Goal: Information Seeking & Learning: Find specific fact

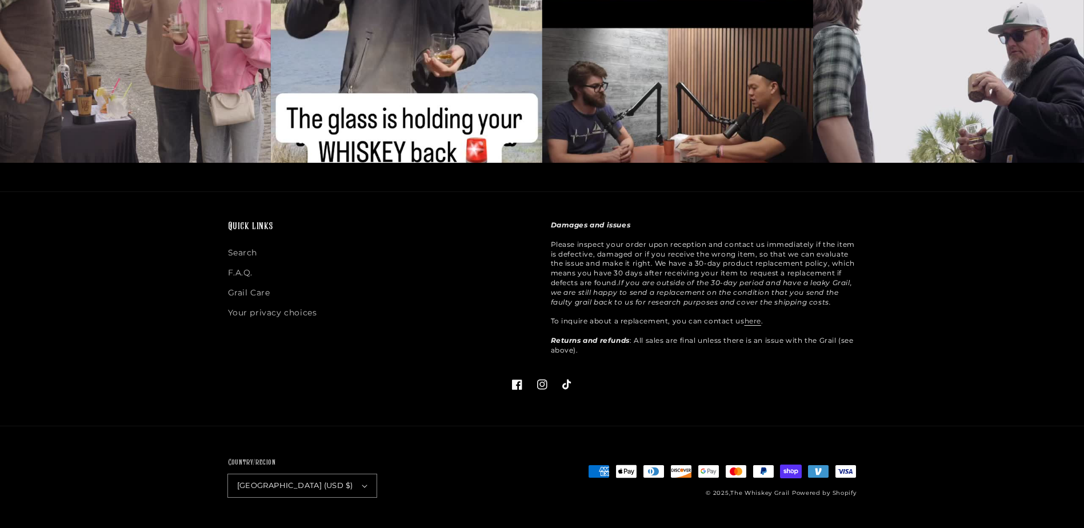
scroll to position [3112, 0]
click at [244, 272] on link "F.A.Q." at bounding box center [240, 273] width 25 height 20
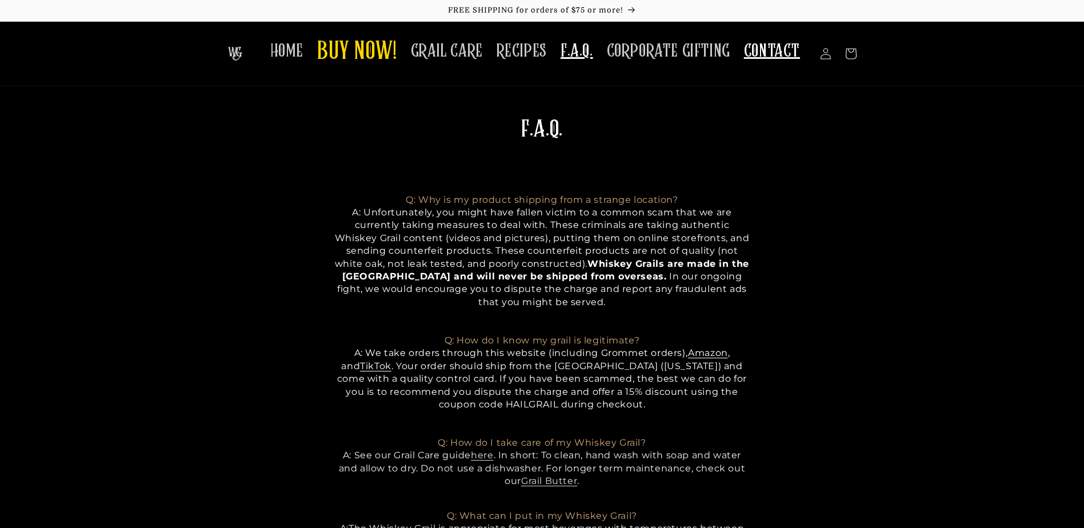
click at [796, 61] on span "CONTACT" at bounding box center [772, 51] width 56 height 22
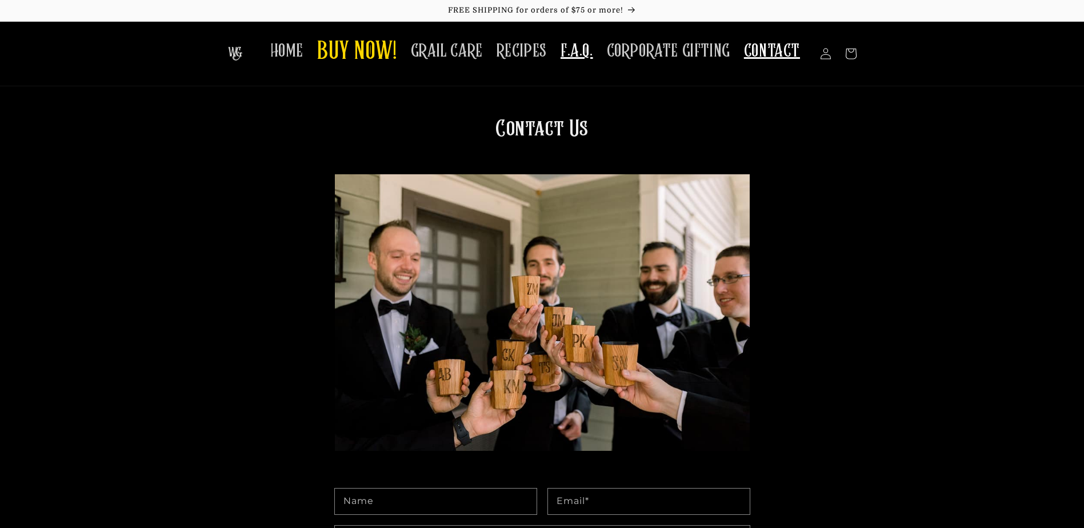
click at [589, 54] on span "F.A.Q." at bounding box center [577, 51] width 33 height 22
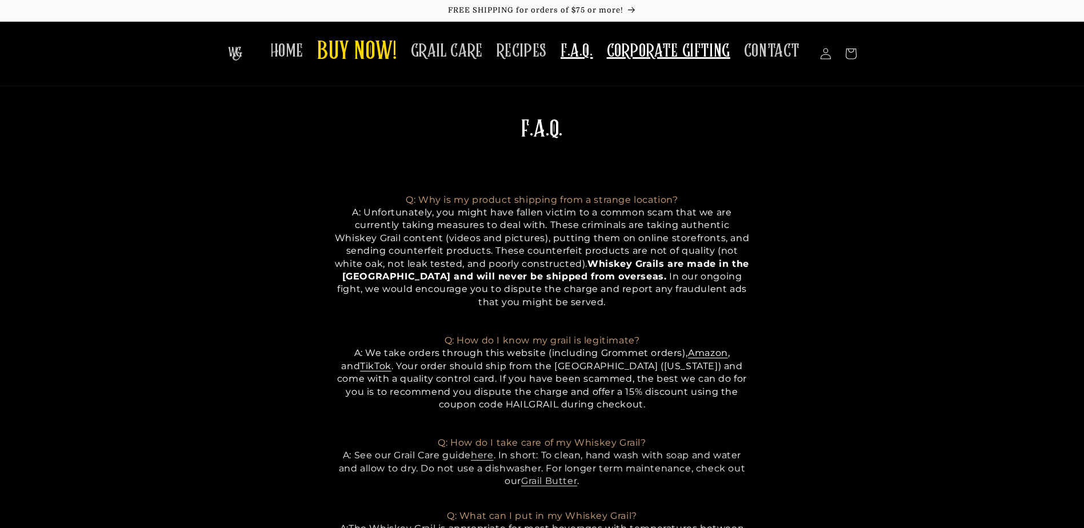
click at [708, 57] on span "CORPORATE GIFTING" at bounding box center [668, 51] width 123 height 22
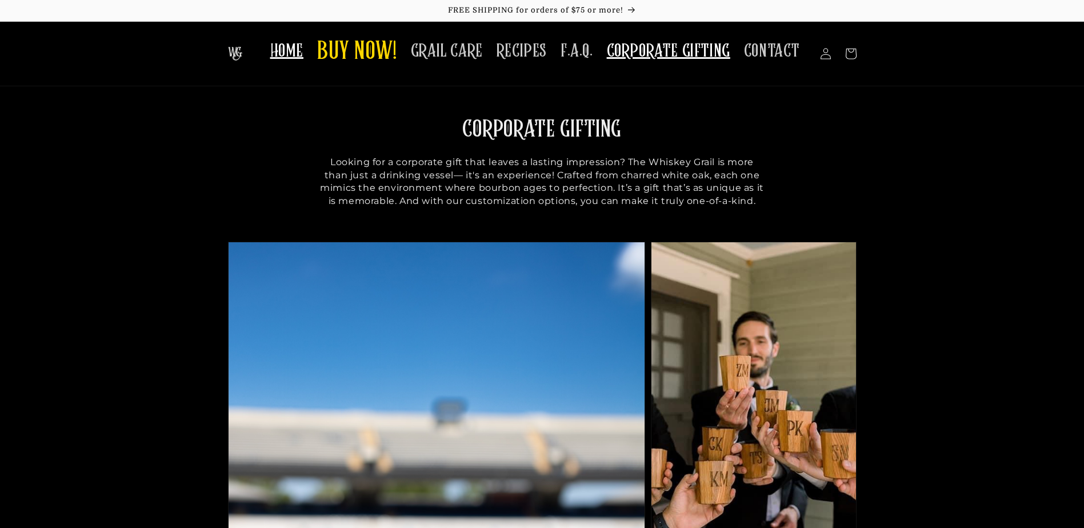
click at [300, 66] on link "HOME" at bounding box center [286, 51] width 47 height 36
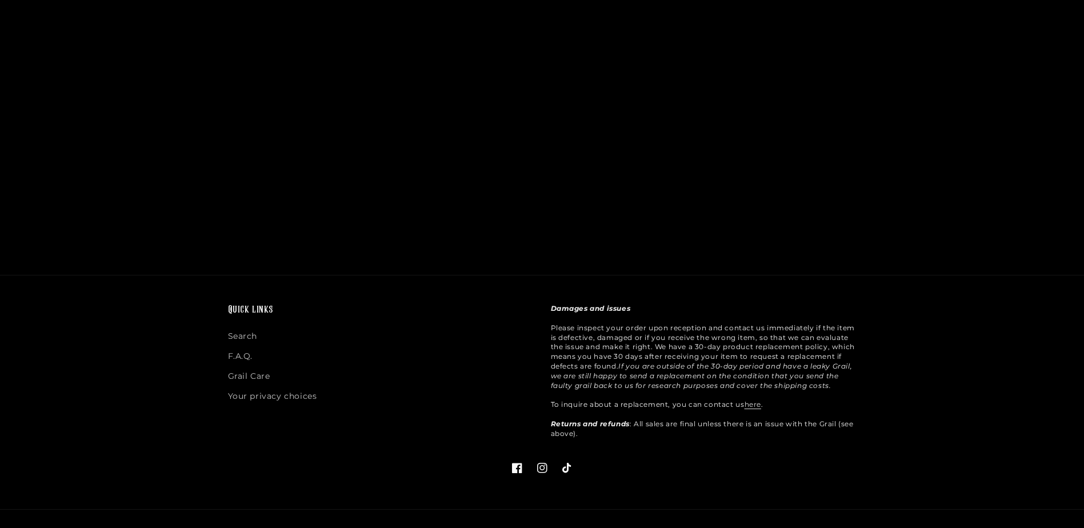
scroll to position [1939, 0]
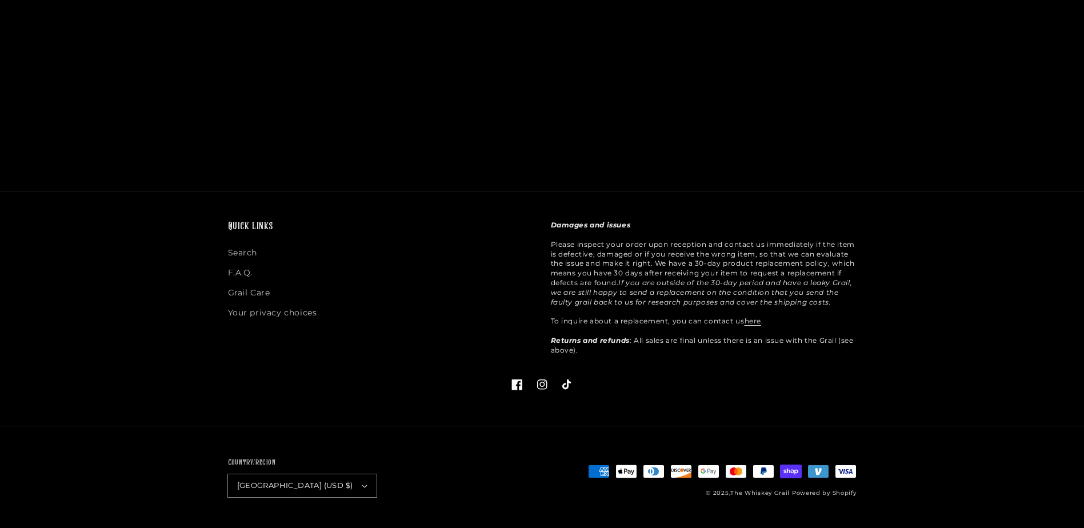
click at [524, 387] on link "Facebook" at bounding box center [517, 384] width 25 height 25
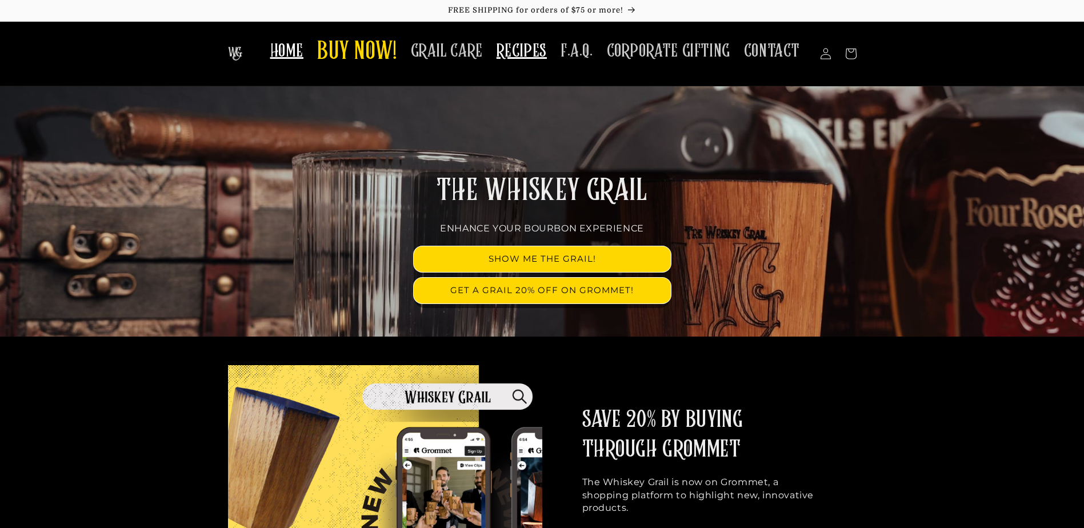
click at [524, 55] on span "RECIPES" at bounding box center [522, 51] width 50 height 22
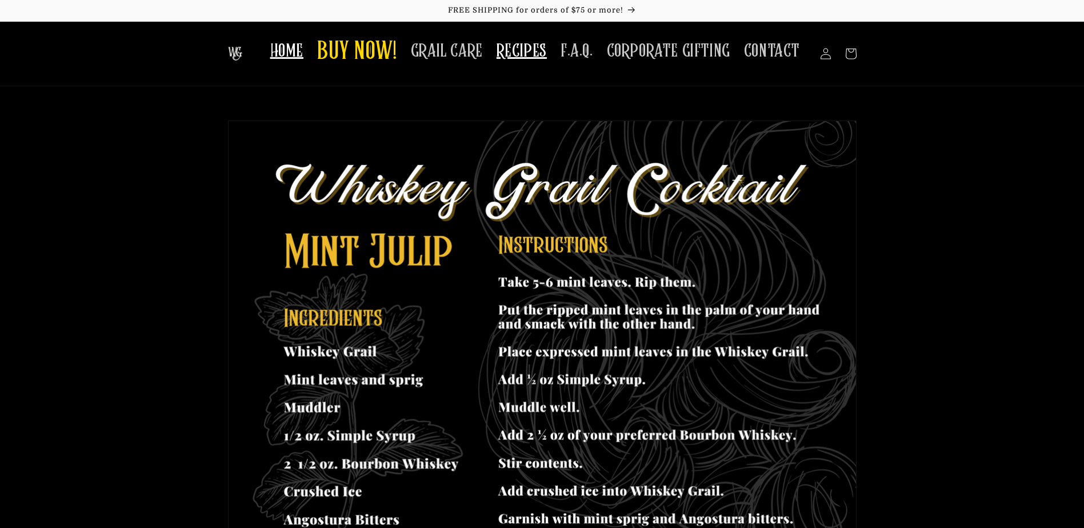
click at [300, 46] on span "HOME" at bounding box center [286, 51] width 33 height 22
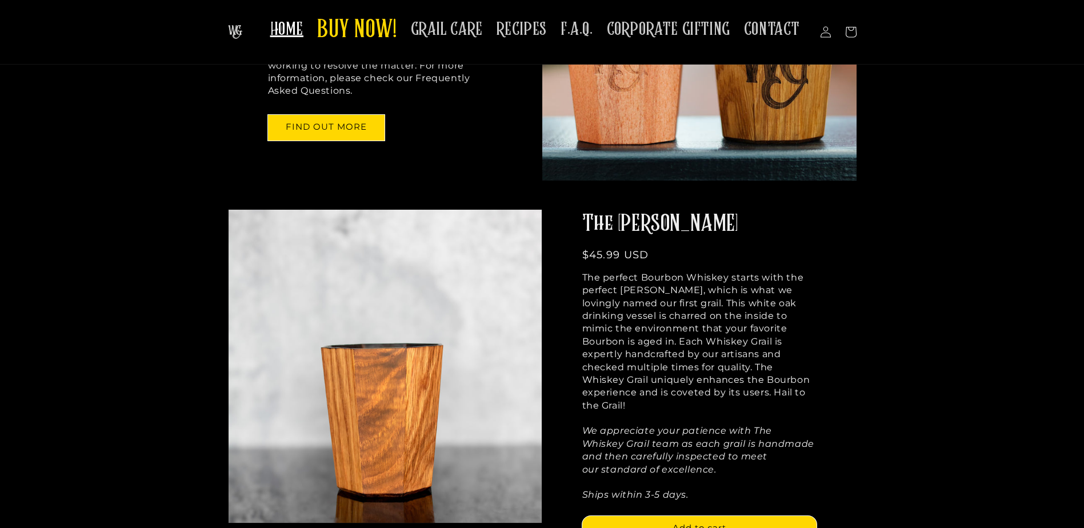
scroll to position [686, 0]
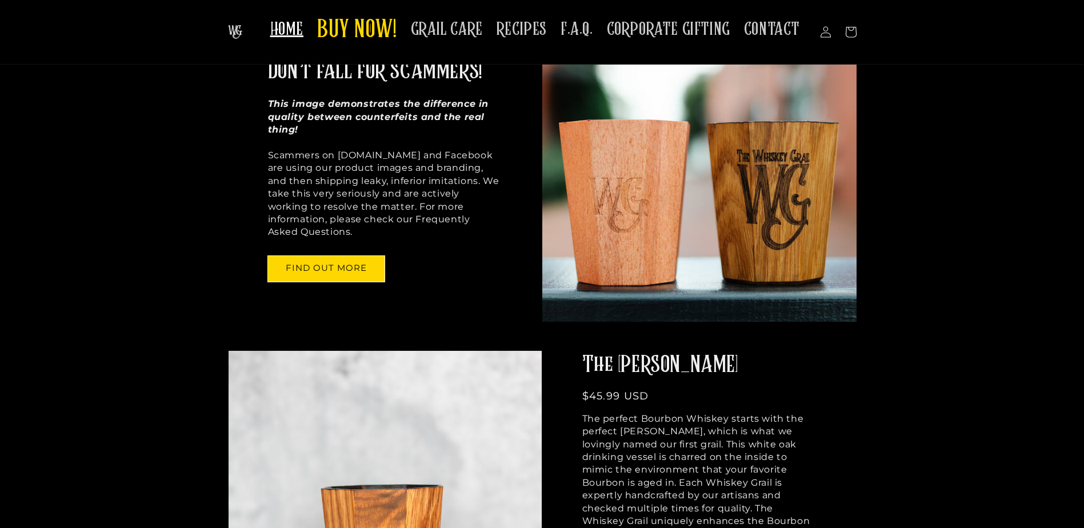
click at [666, 173] on img at bounding box center [699, 171] width 314 height 299
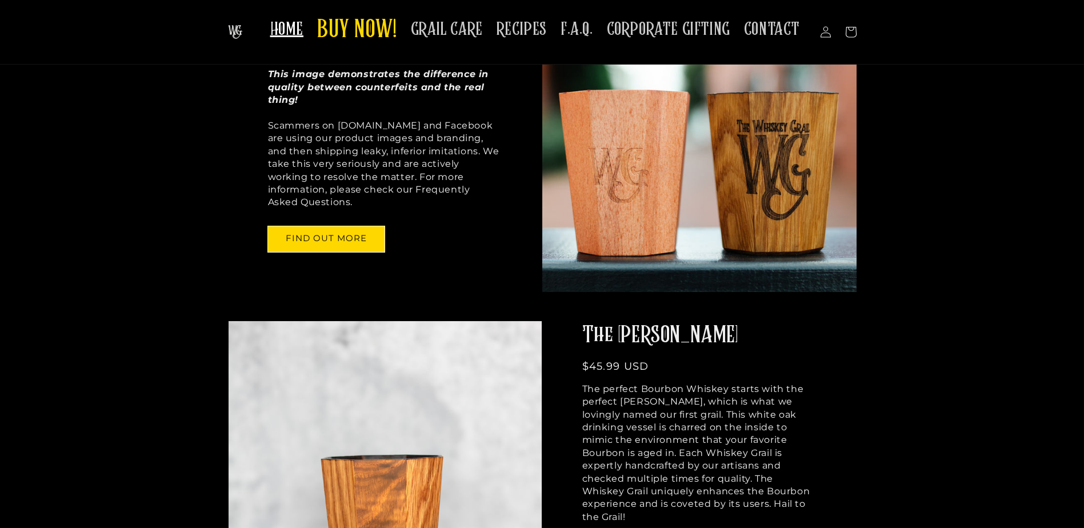
scroll to position [514, 0]
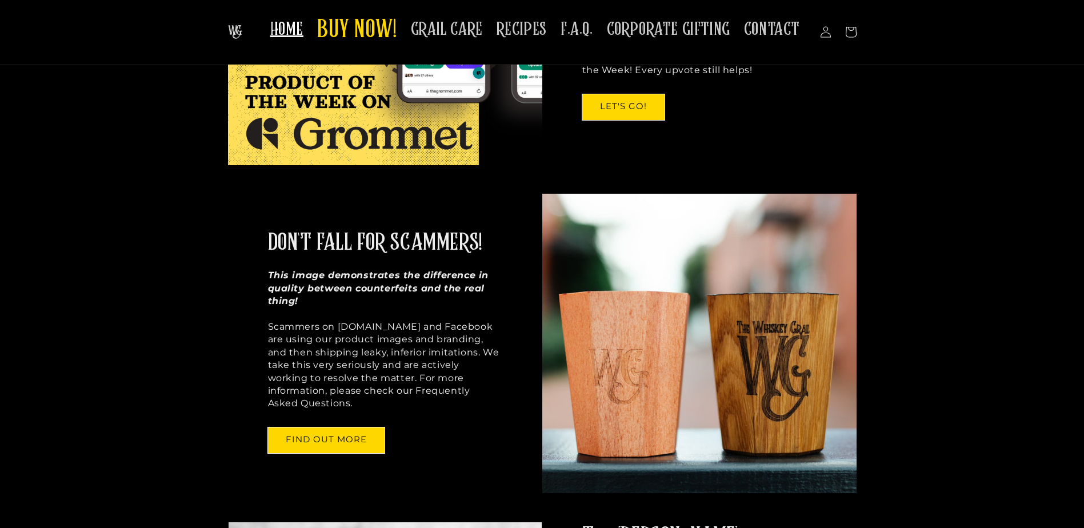
click at [740, 340] on img at bounding box center [699, 343] width 314 height 299
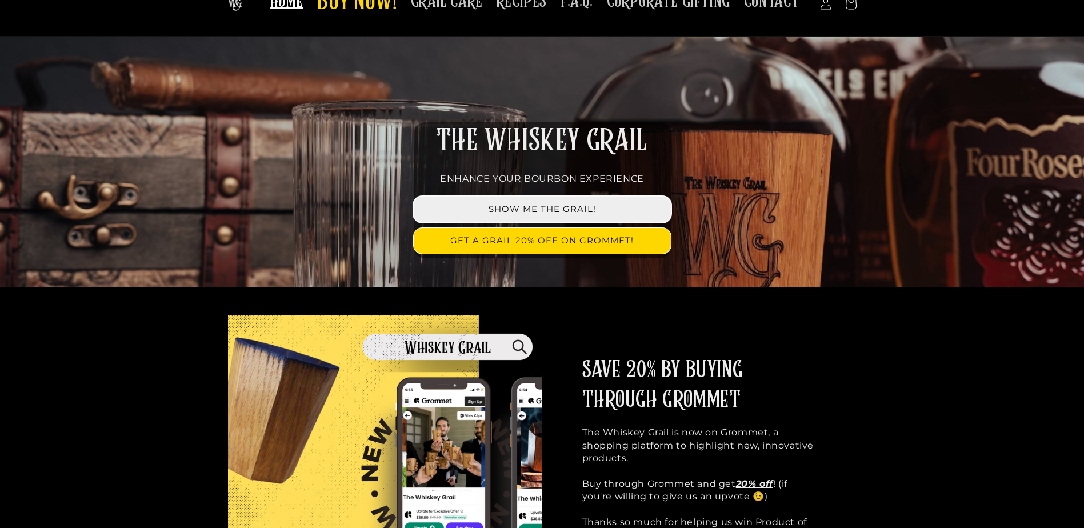
scroll to position [0, 0]
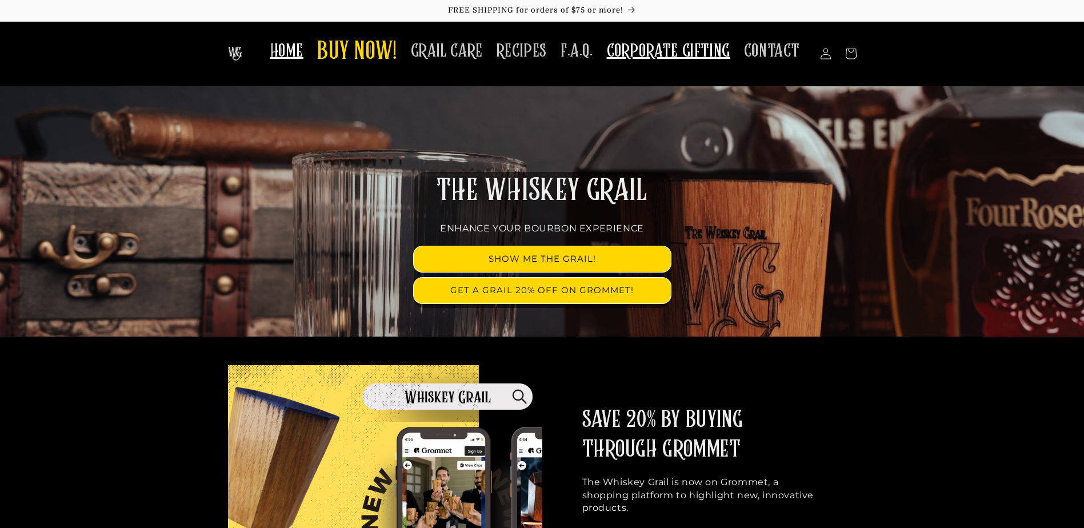
click at [692, 59] on span "CORPORATE GIFTING" at bounding box center [668, 51] width 123 height 22
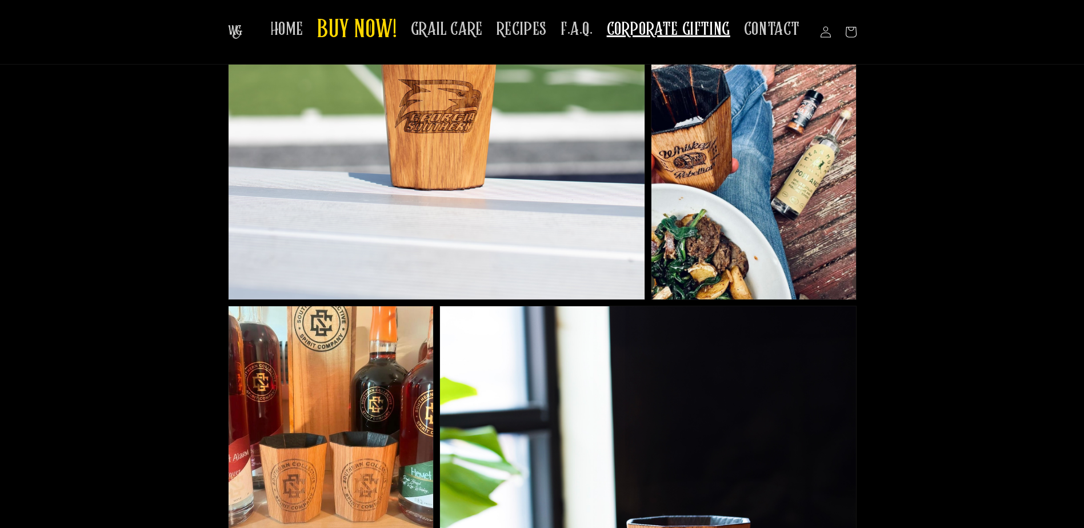
scroll to position [400, 0]
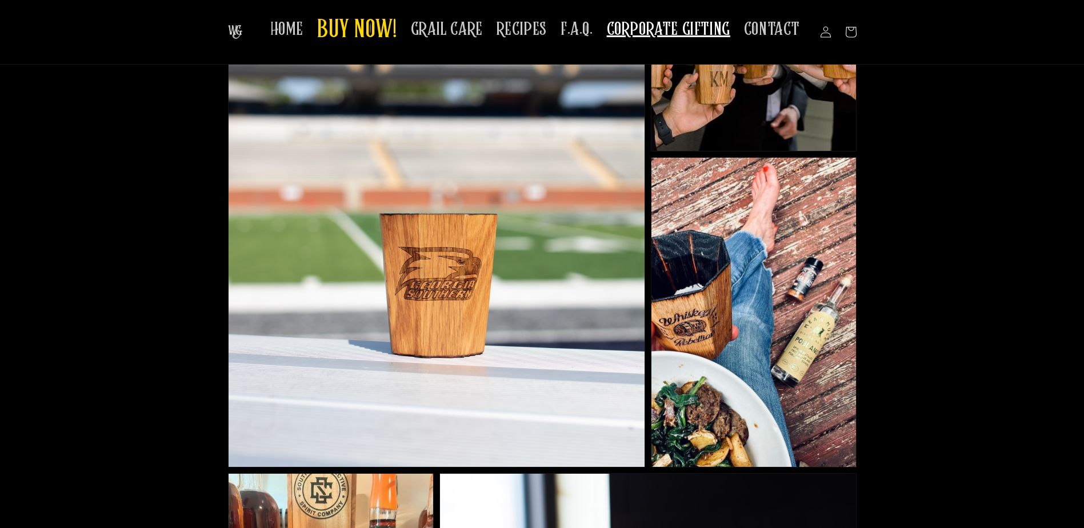
click at [462, 201] on img at bounding box center [437, 154] width 416 height 625
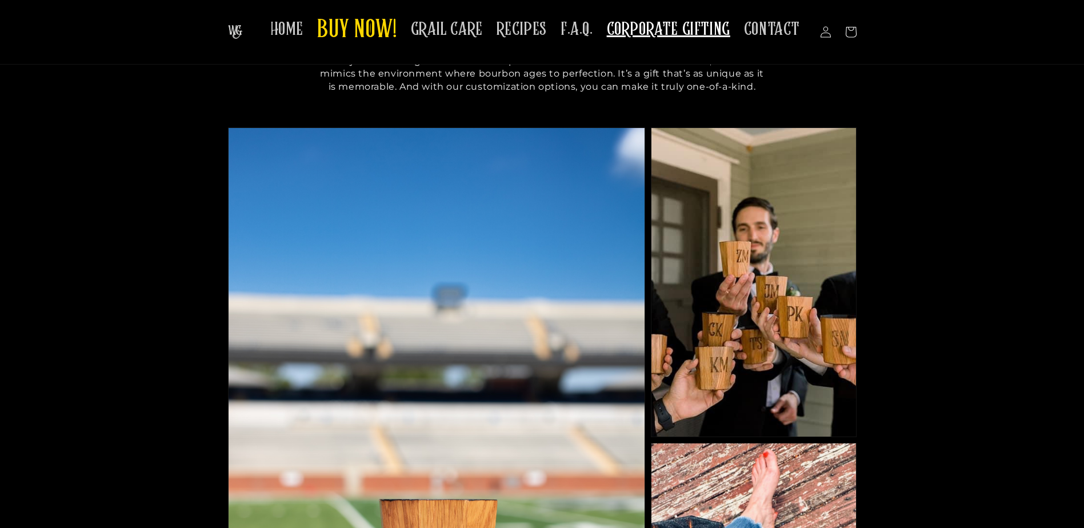
click at [798, 308] on img at bounding box center [754, 282] width 205 height 309
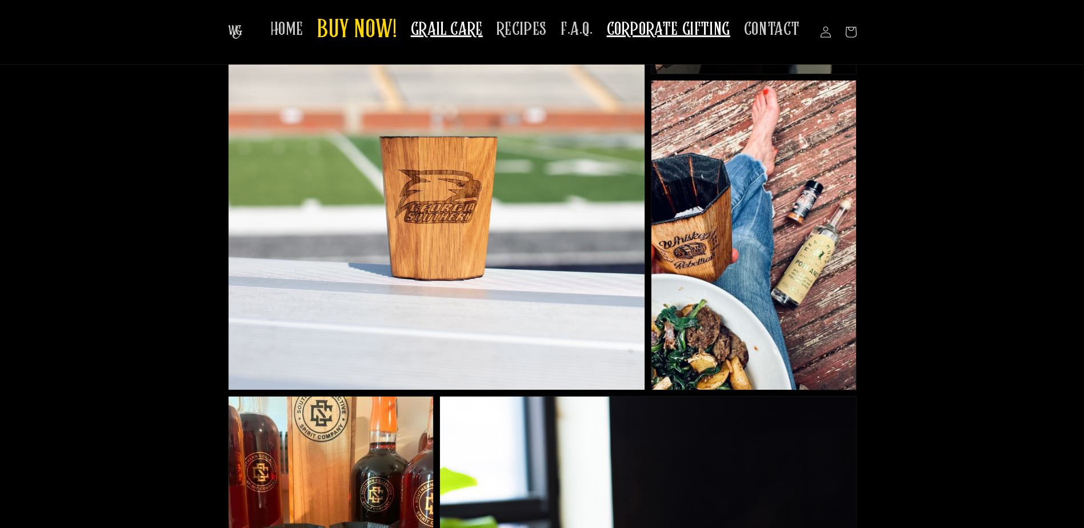
scroll to position [457, 0]
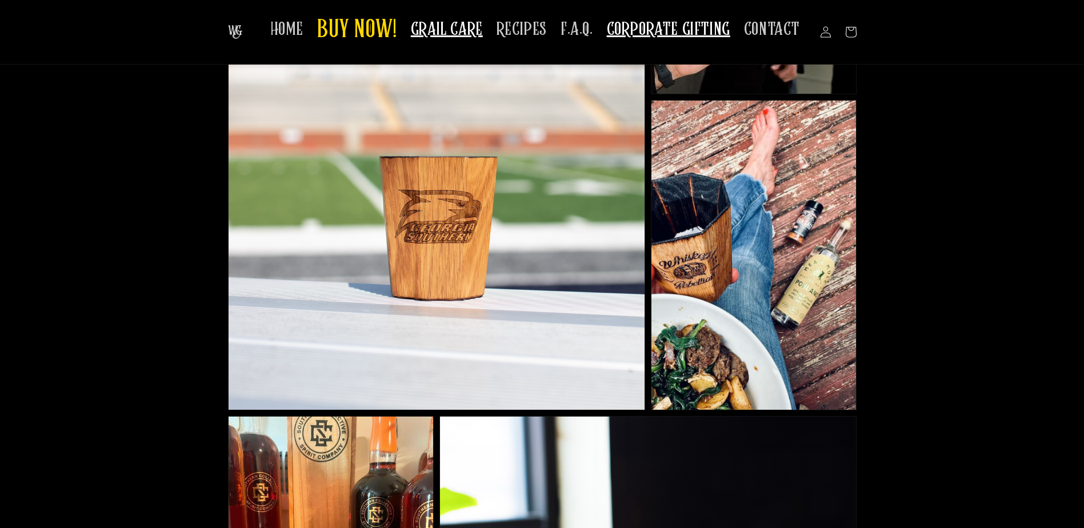
click at [466, 35] on span "GRAIL CARE" at bounding box center [447, 29] width 72 height 22
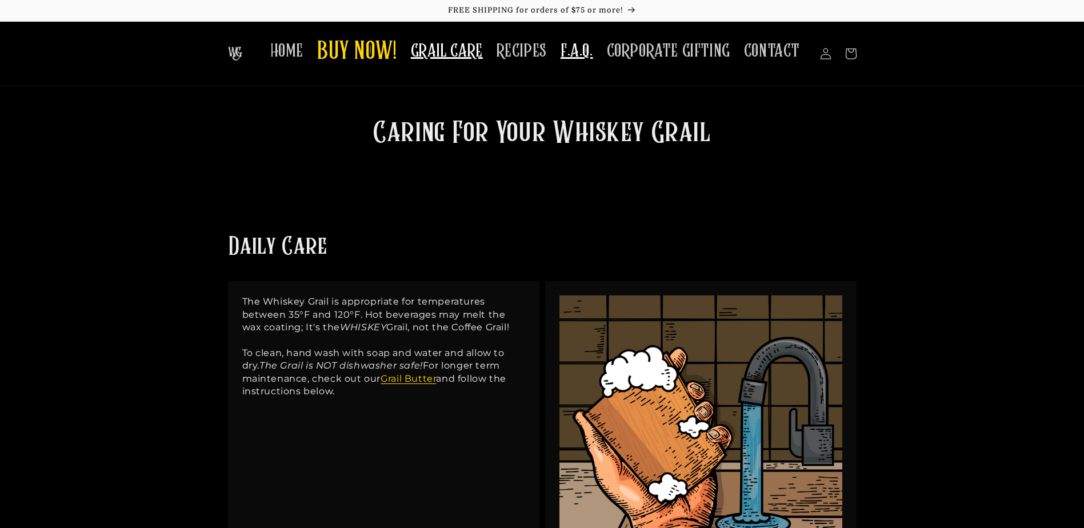
click at [581, 57] on span "F.A.Q." at bounding box center [577, 51] width 33 height 22
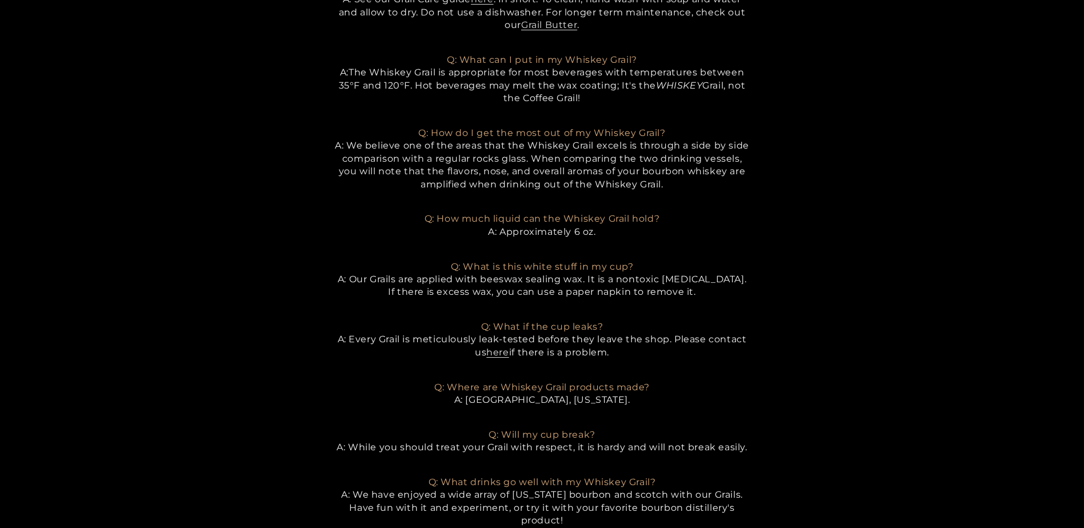
scroll to position [457, 0]
drag, startPoint x: 606, startPoint y: 402, endPoint x: 504, endPoint y: 403, distance: 102.3
click at [500, 404] on div "F.A.Q. Q: Why is my product shipping from a strange location? A: Unfortunately,…" at bounding box center [542, 116] width 415 height 916
drag, startPoint x: 620, startPoint y: 398, endPoint x: 493, endPoint y: 397, distance: 127.5
click at [493, 397] on p "Q: Where are Whiskey Grail products made? A: [GEOGRAPHIC_DATA], [US_STATE]." at bounding box center [542, 386] width 415 height 38
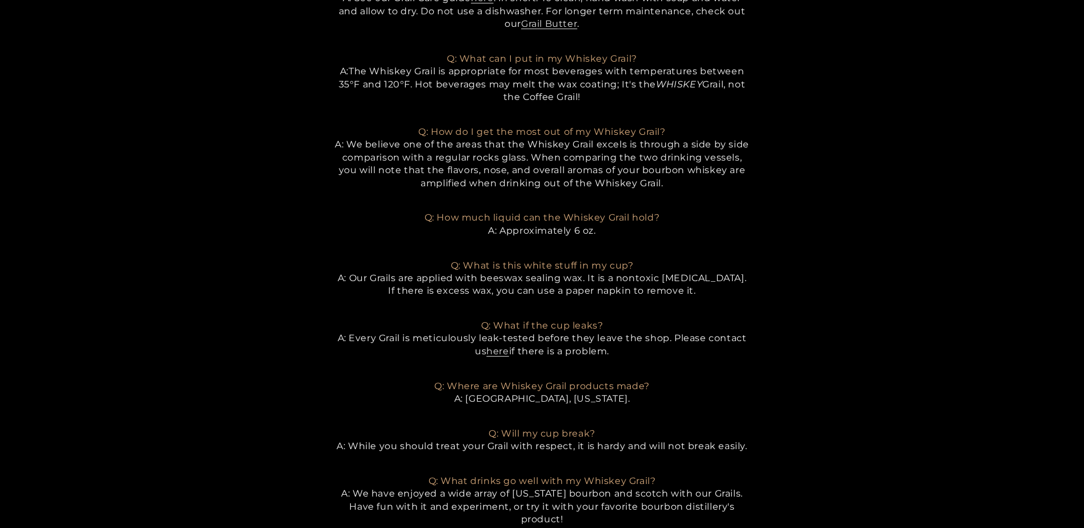
drag, startPoint x: 493, startPoint y: 397, endPoint x: 557, endPoint y: 417, distance: 66.9
click at [557, 416] on p "Q: Will my cup break? A: While you should treat your Grail with respect, it is …" at bounding box center [542, 433] width 415 height 38
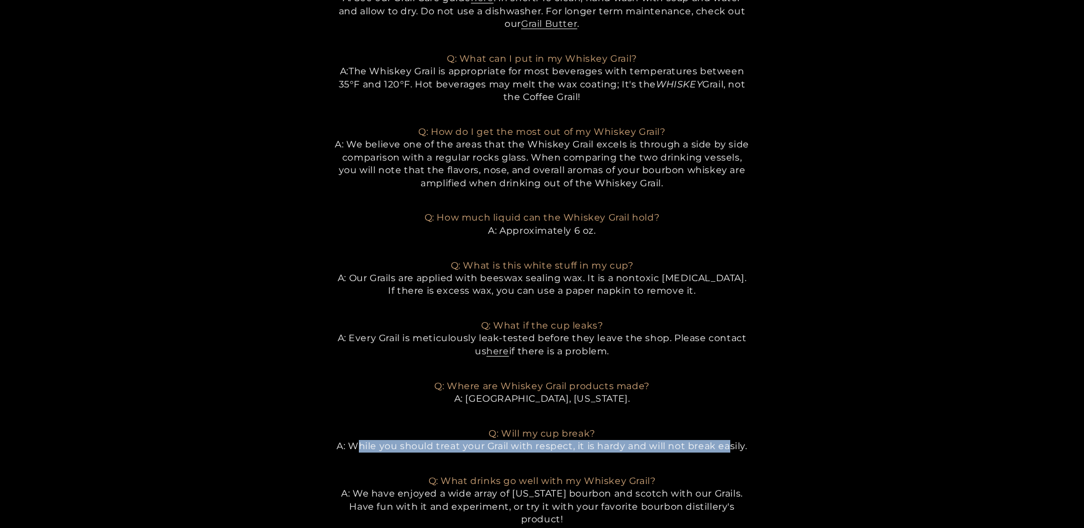
drag, startPoint x: 359, startPoint y: 441, endPoint x: 729, endPoint y: 437, distance: 369.8
click at [729, 437] on p "Q: Will my cup break? A: While you should treat your Grail with respect, it is …" at bounding box center [542, 433] width 415 height 38
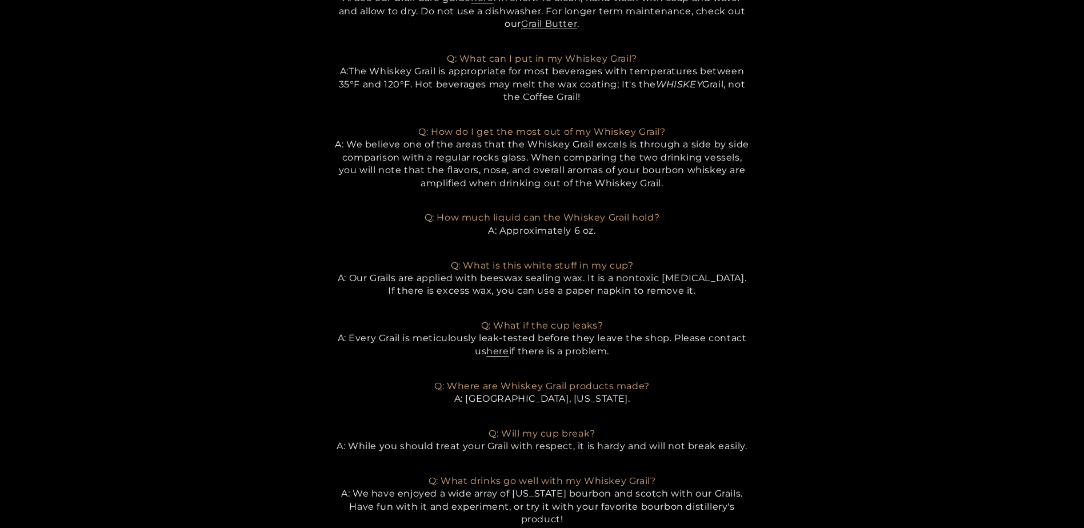
drag, startPoint x: 729, startPoint y: 437, endPoint x: 780, endPoint y: 459, distance: 56.1
click at [780, 459] on section "F.A.Q. Q: Why is my product shipping from a strange location? A: Unfortunately,…" at bounding box center [542, 116] width 1084 height 916
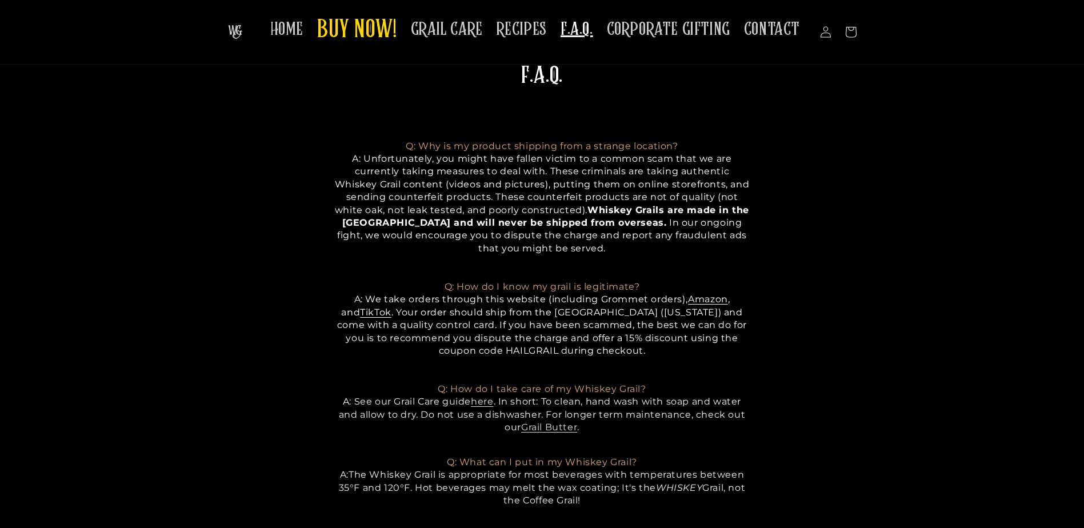
scroll to position [0, 0]
